Goal: Task Accomplishment & Management: Complete application form

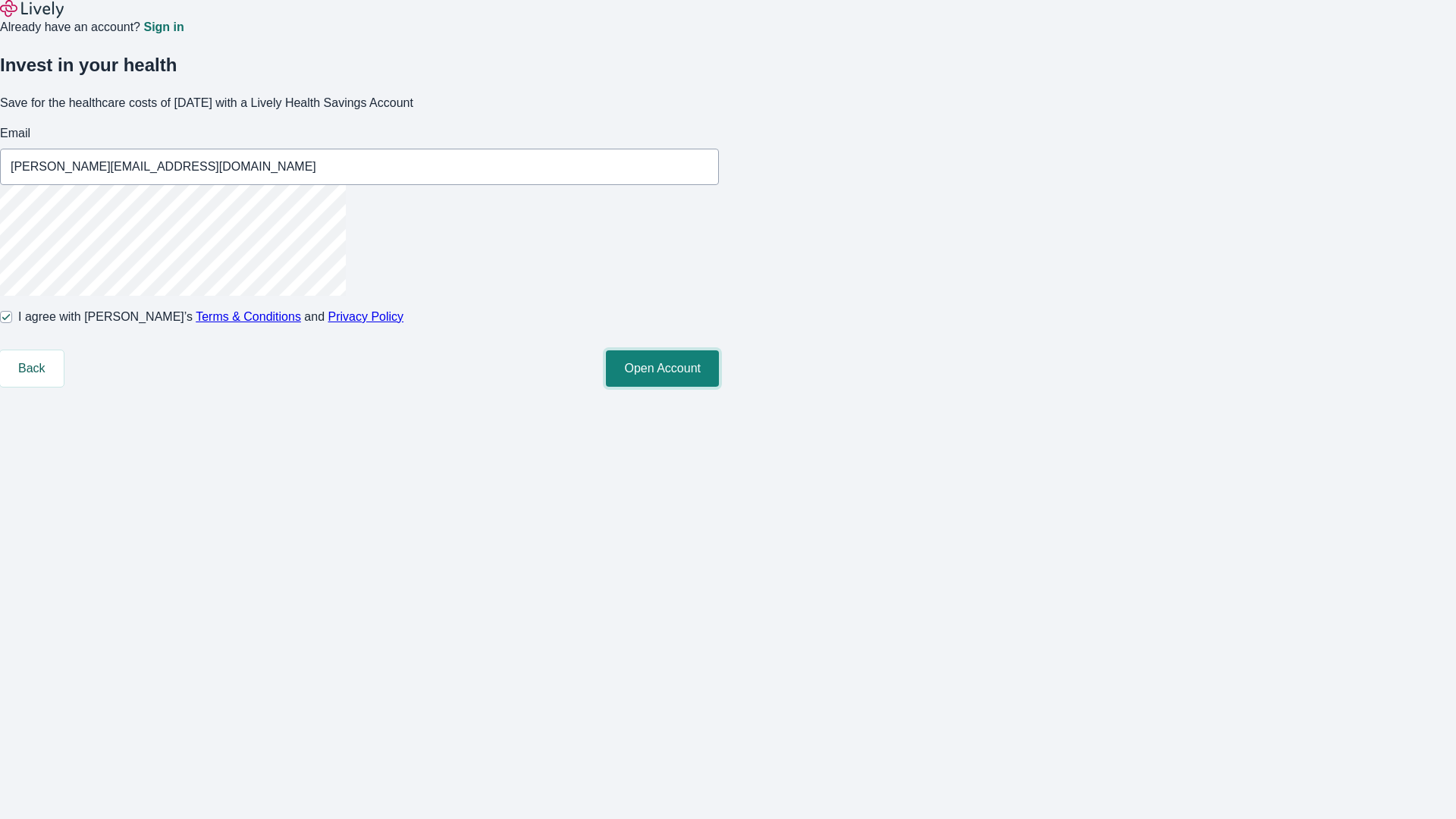
click at [719, 387] on button "Open Account" at bounding box center [662, 368] width 113 height 37
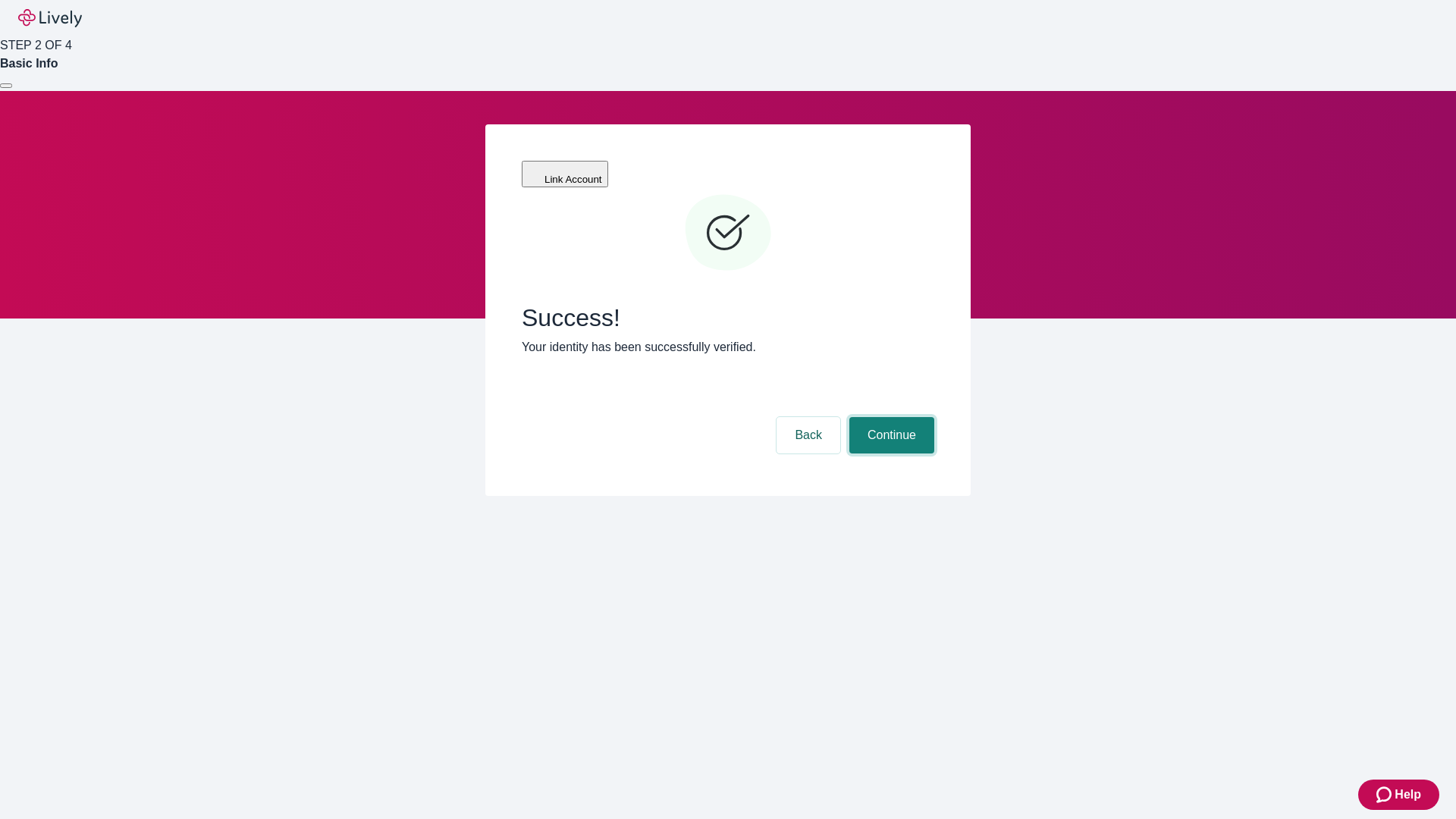
click at [889, 417] on button "Continue" at bounding box center [891, 435] width 85 height 37
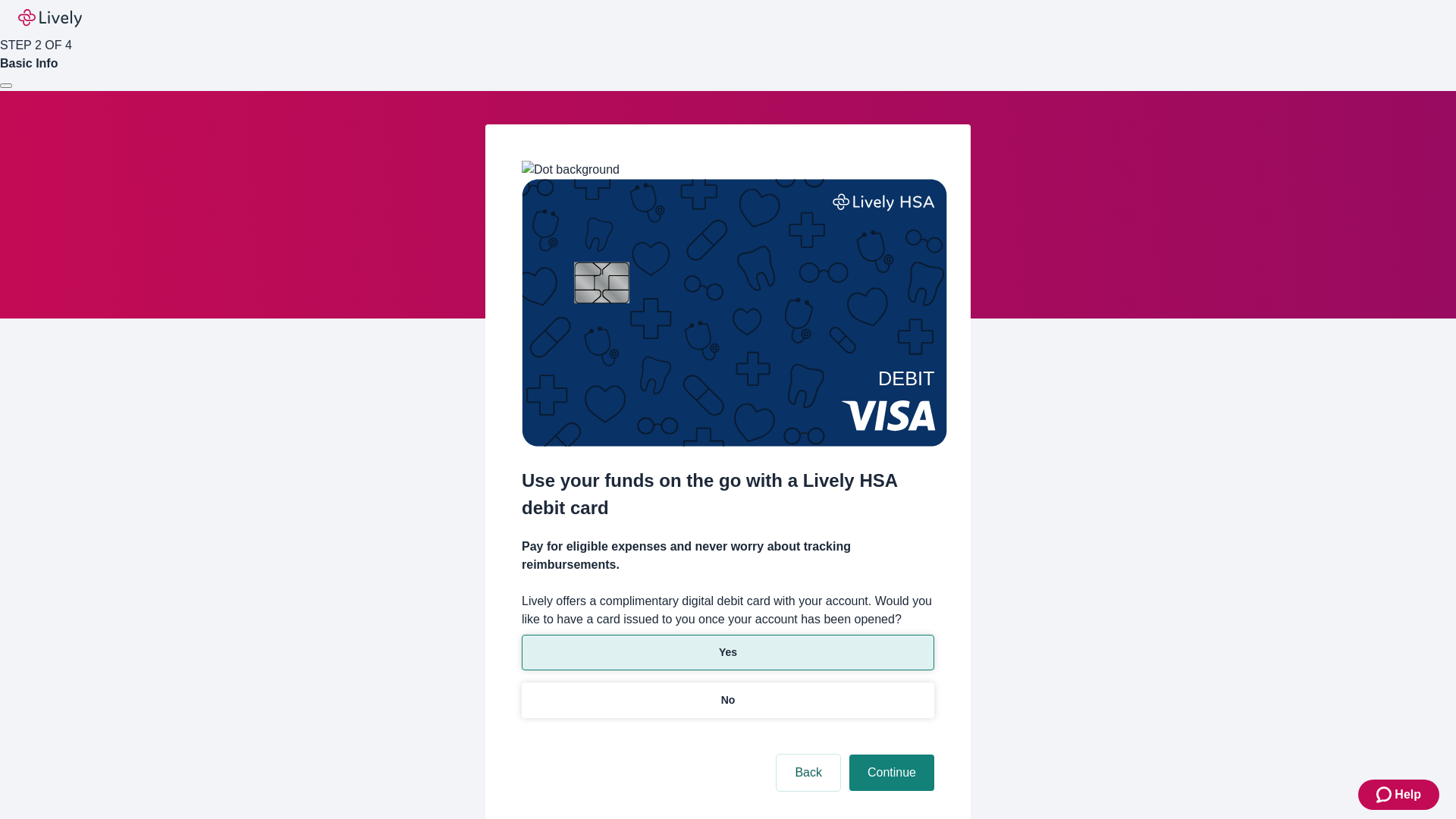
click at [727, 645] on p "Yes" at bounding box center [727, 652] width 18 height 16
click at [889, 754] on button "Continue" at bounding box center [891, 772] width 85 height 37
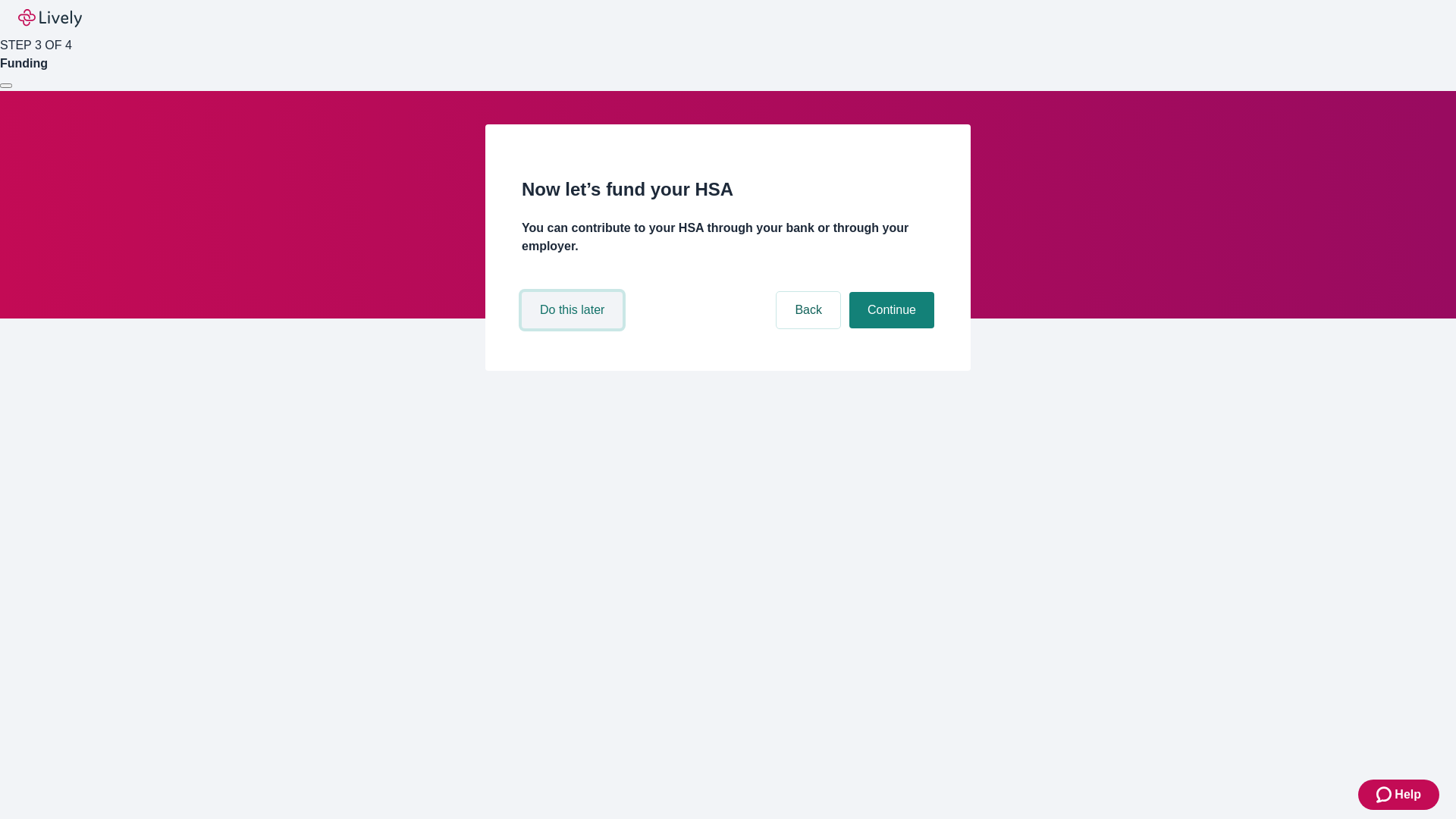
click at [574, 329] on button "Do this later" at bounding box center [572, 310] width 101 height 37
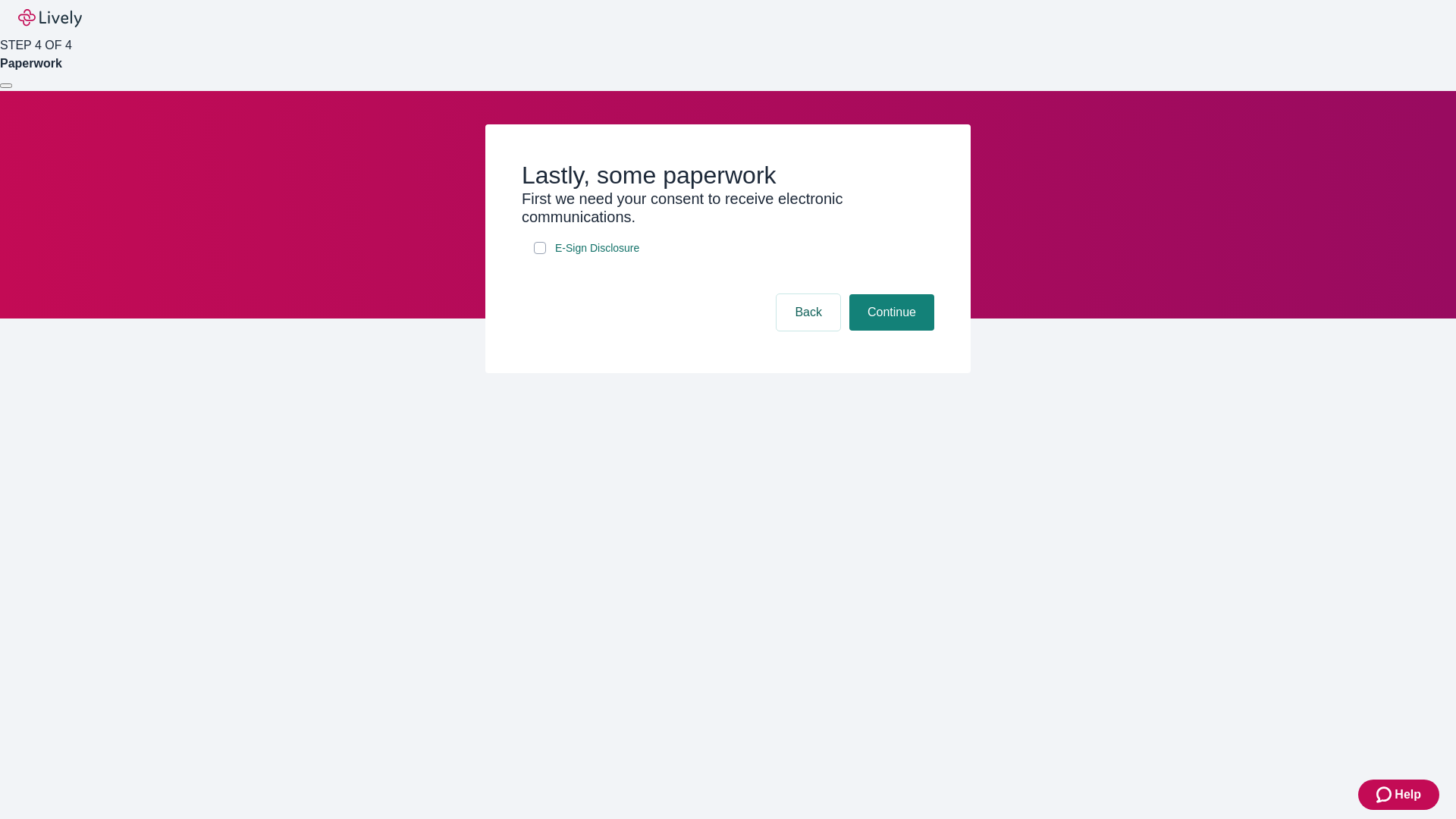
click at [540, 254] on input "E-Sign Disclosure" at bounding box center [539, 247] width 12 height 12
checkbox input "true"
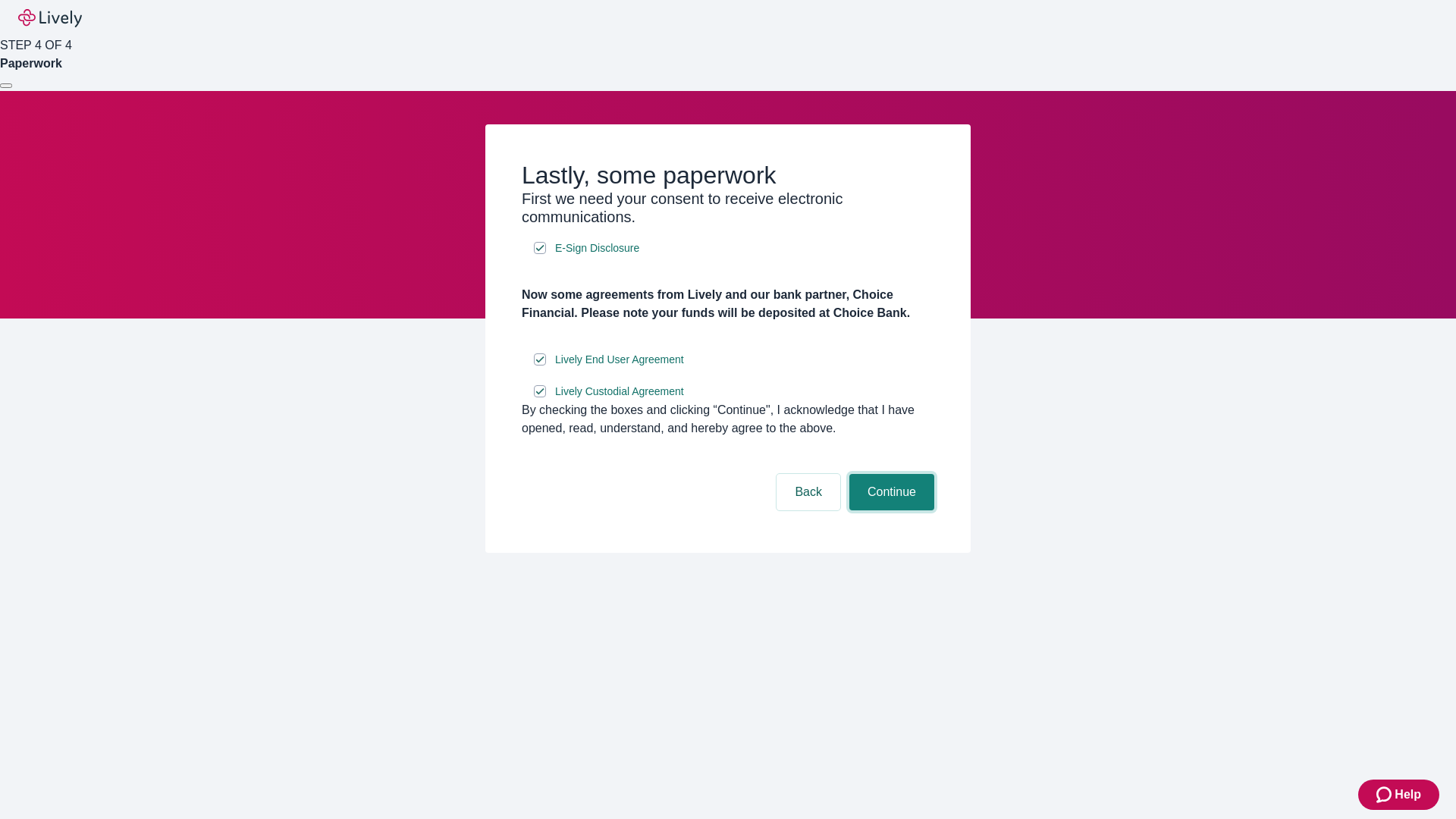
click at [889, 510] on button "Continue" at bounding box center [891, 491] width 85 height 37
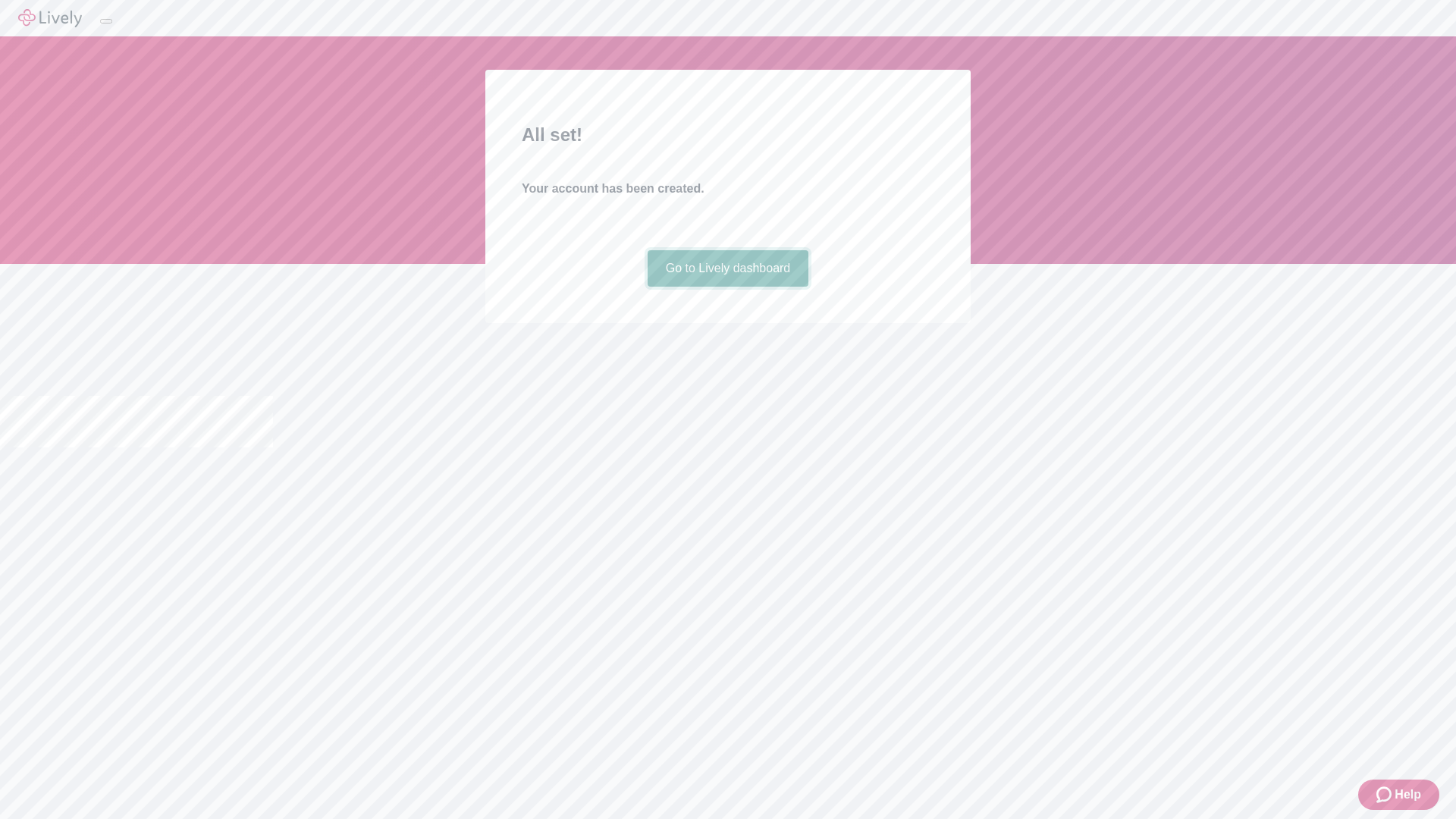
click at [727, 286] on link "Go to Lively dashboard" at bounding box center [728, 268] width 162 height 37
